Goal: Information Seeking & Learning: Learn about a topic

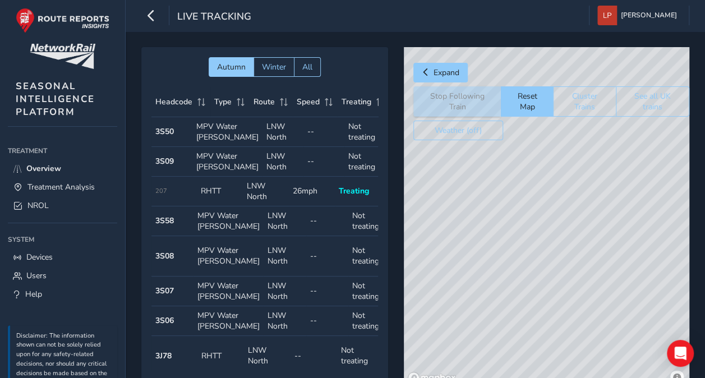
click at [344, 170] on td "Treating Not treating" at bounding box center [364, 162] width 41 height 30
click at [167, 166] on strong "3S09" at bounding box center [164, 161] width 18 height 11
click at [57, 182] on span "Treatment Analysis" at bounding box center [60, 187] width 67 height 11
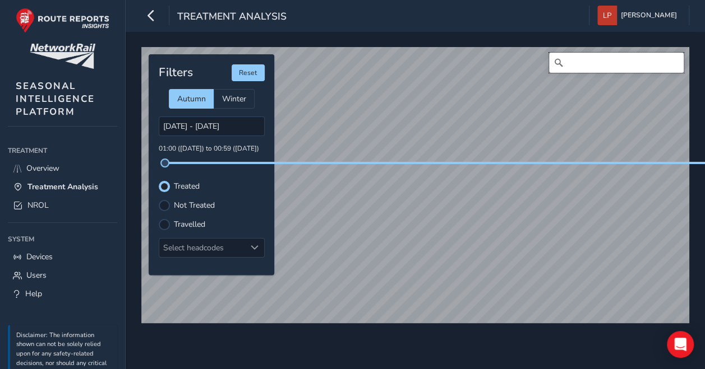
click at [589, 72] on input "Search" at bounding box center [616, 63] width 135 height 20
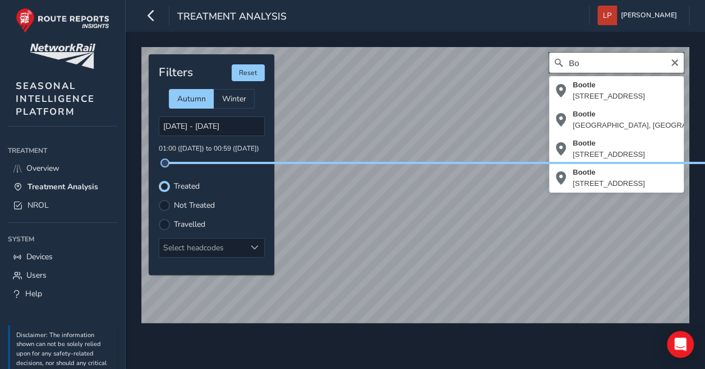
type input "B"
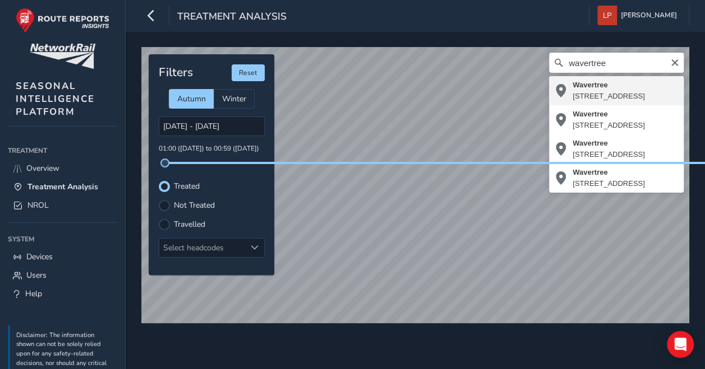
type input "[STREET_ADDRESS]"
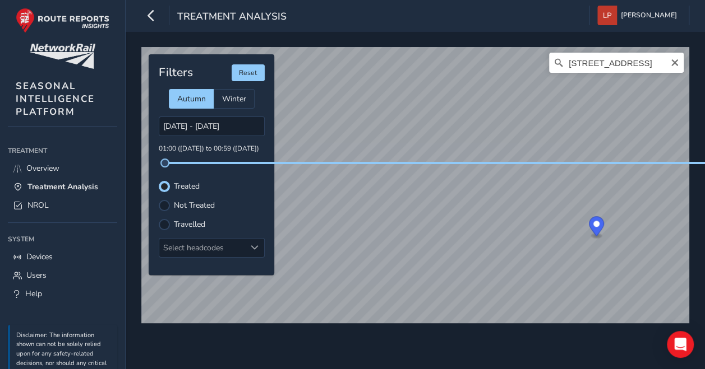
click at [704, 123] on html "Treatment Analysis [PERSON_NAME] Colour Scheme: Dark Dim Light Logout Wavertree…" at bounding box center [352, 184] width 705 height 369
click at [694, 203] on div "[GEOGRAPHIC_DATA], [GEOGRAPHIC_DATA], [GEOGRAPHIC_DATA], [GEOGRAPHIC_DATA], [GE…" at bounding box center [415, 200] width 579 height 338
click at [167, 205] on div at bounding box center [164, 205] width 11 height 11
click at [251, 248] on span at bounding box center [255, 248] width 8 height 8
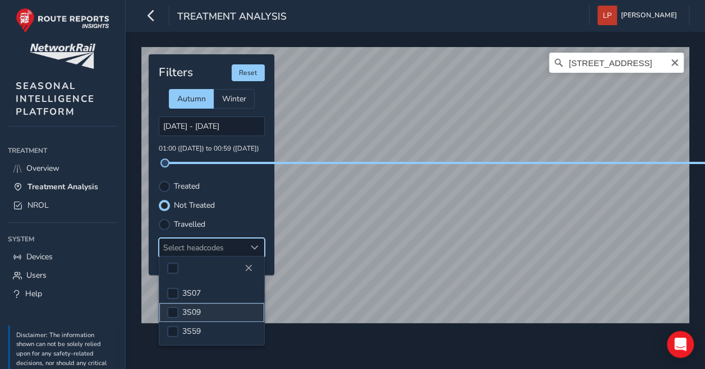
click at [196, 311] on span "3S09" at bounding box center [191, 312] width 18 height 11
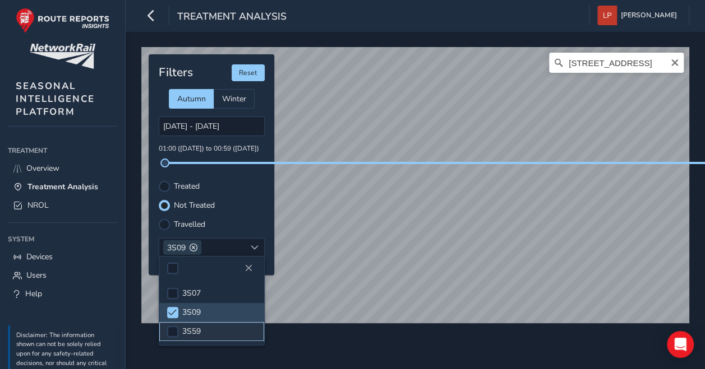
click at [186, 330] on span "3S59" at bounding box center [191, 331] width 18 height 11
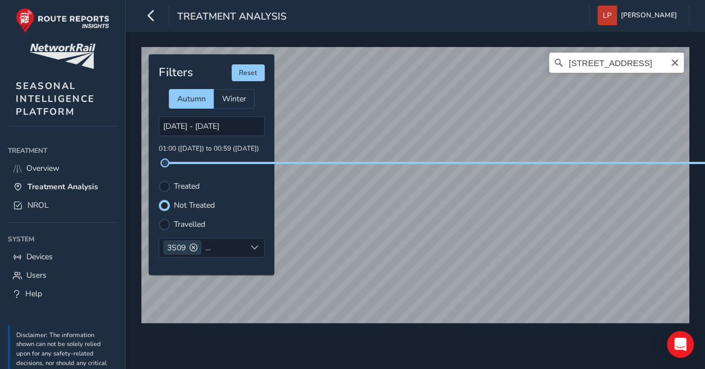
click at [168, 178] on div "Filters Reset Autumn Winter [DATE] - [DATE] 01:00 ([DATE]) to 00:59 ([DATE]) Tr…" at bounding box center [212, 164] width 126 height 221
click at [166, 186] on div at bounding box center [164, 186] width 11 height 11
click at [166, 186] on div at bounding box center [164, 186] width 7 height 7
click at [164, 204] on div at bounding box center [164, 205] width 11 height 11
click at [161, 187] on div at bounding box center [164, 186] width 11 height 11
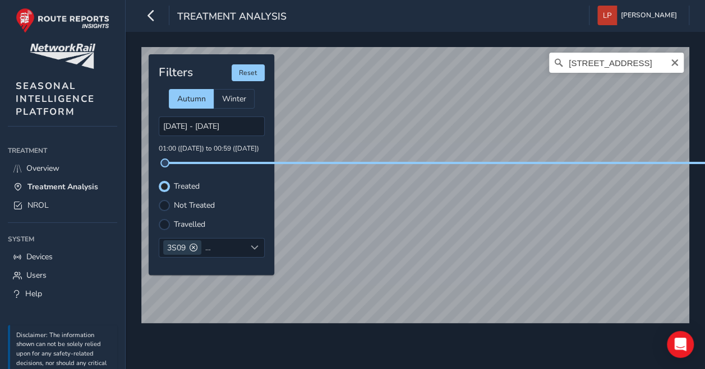
click at [470, 162] on div "[GEOGRAPHIC_DATA], [GEOGRAPHIC_DATA], [GEOGRAPHIC_DATA], [GEOGRAPHIC_DATA], [GE…" at bounding box center [414, 180] width 555 height 275
click at [169, 209] on div at bounding box center [164, 205] width 11 height 11
click at [253, 248] on span at bounding box center [255, 248] width 8 height 8
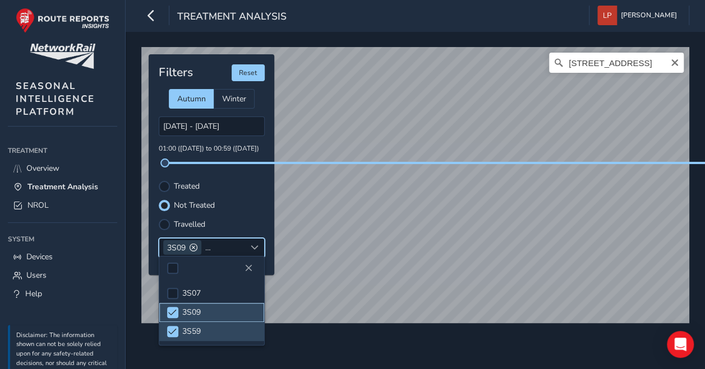
click at [189, 315] on span "3S09" at bounding box center [191, 312] width 18 height 11
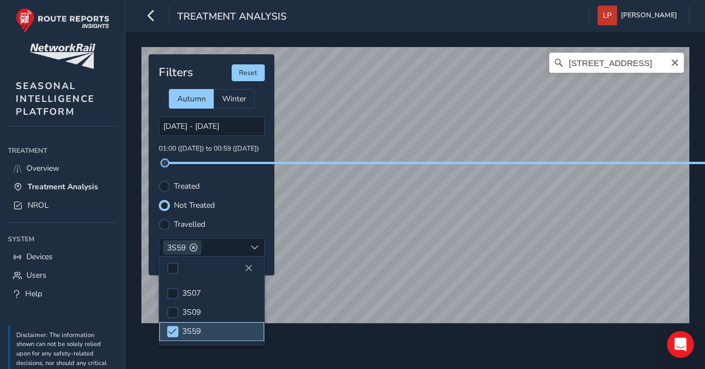
click at [185, 331] on span "3S59" at bounding box center [191, 331] width 18 height 11
